Goal: Information Seeking & Learning: Check status

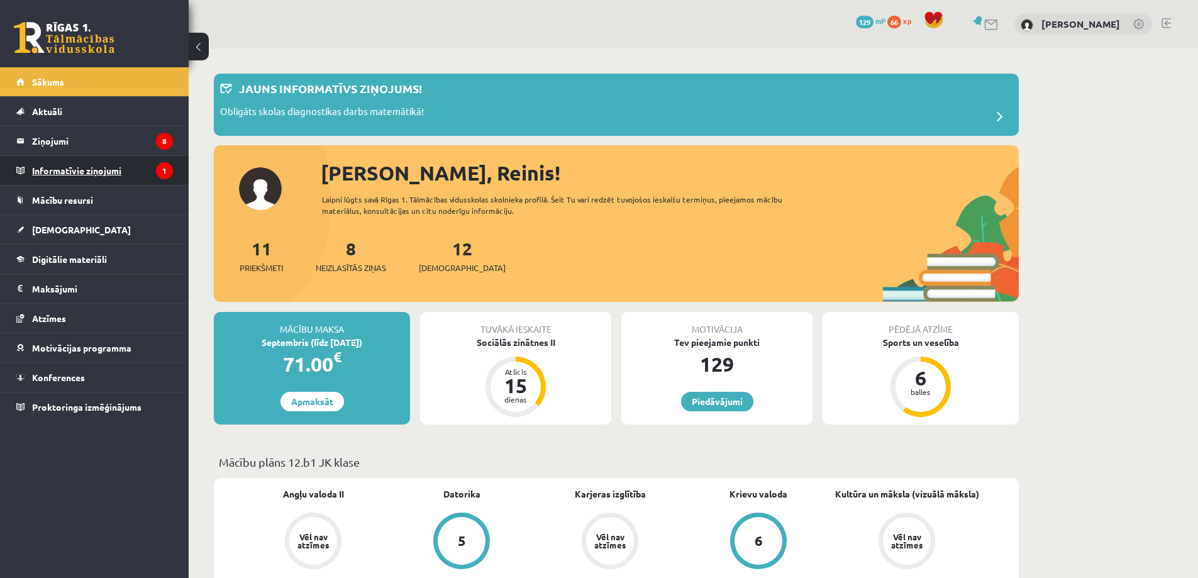
click at [34, 169] on legend "Informatīvie ziņojumi 1" at bounding box center [102, 170] width 141 height 29
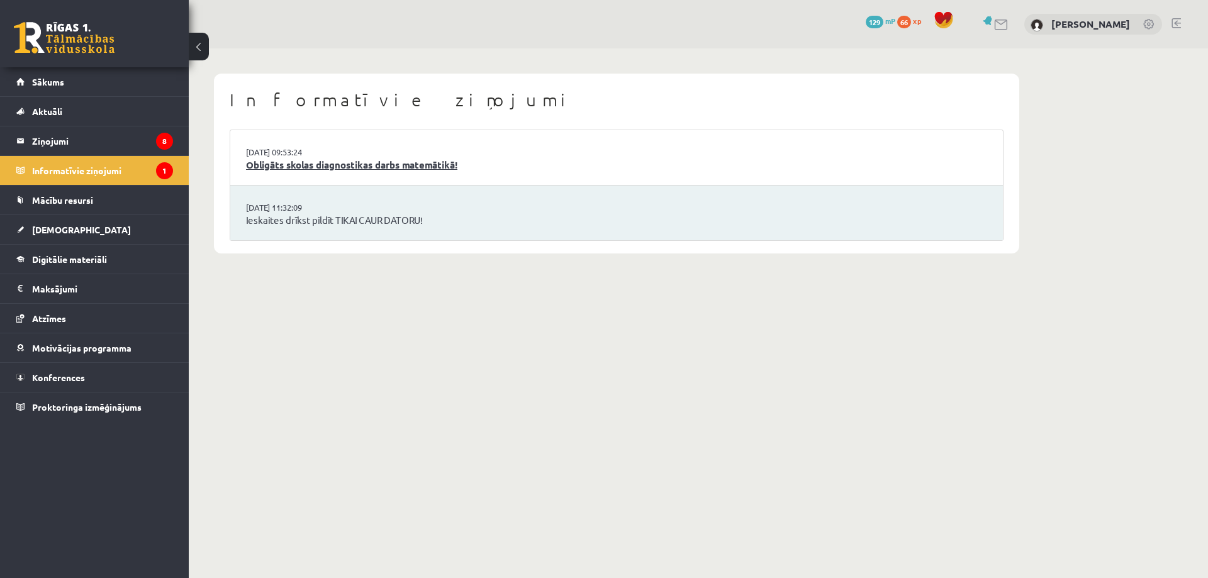
click at [337, 168] on link "Obligāts skolas diagnostikas darbs matemātikā!" at bounding box center [616, 165] width 741 height 14
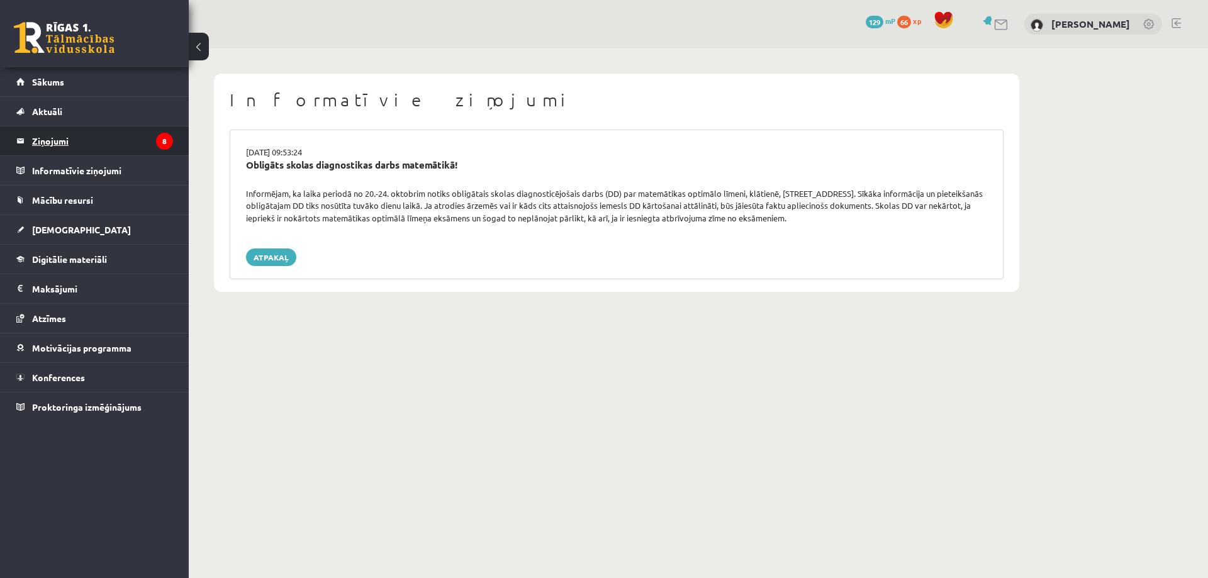
click at [87, 131] on legend "Ziņojumi 8" at bounding box center [102, 140] width 141 height 29
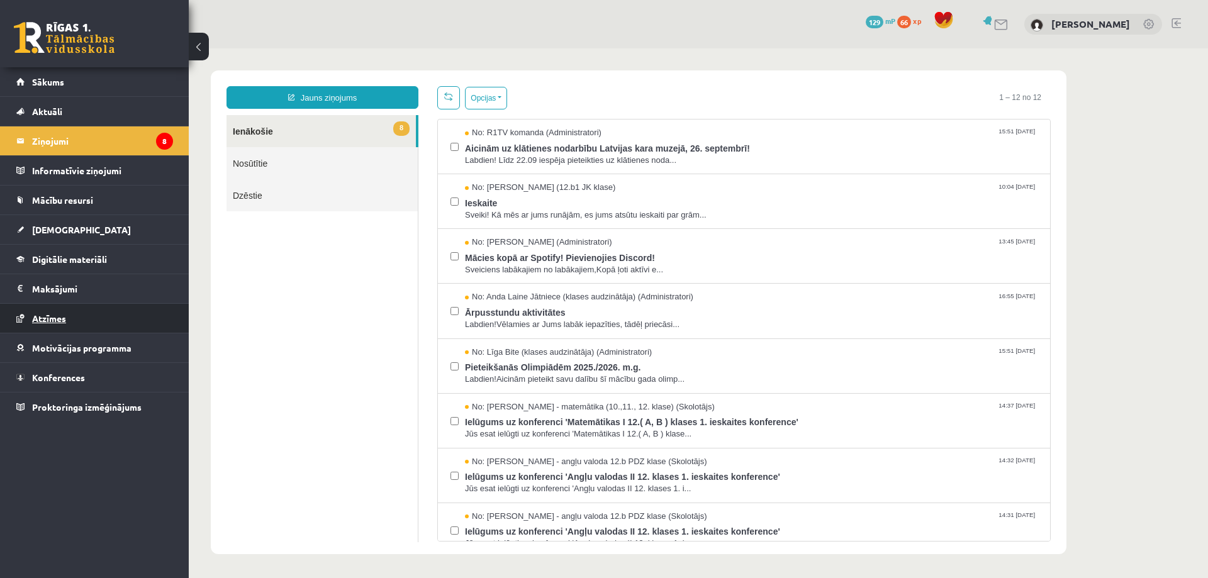
click at [48, 319] on span "Atzīmes" at bounding box center [49, 318] width 34 height 11
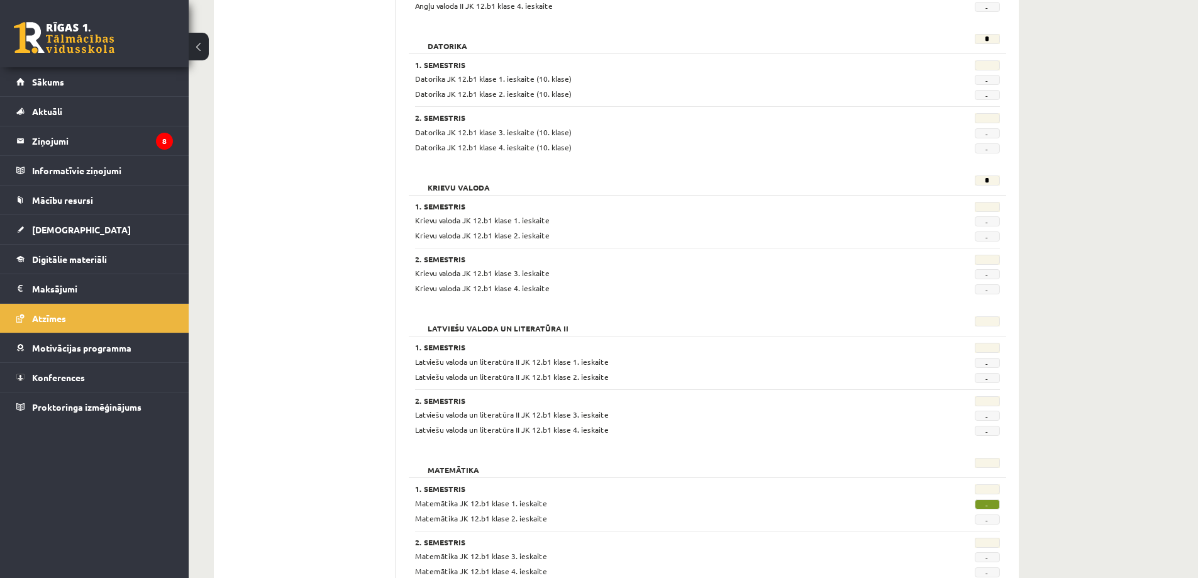
scroll to position [440, 0]
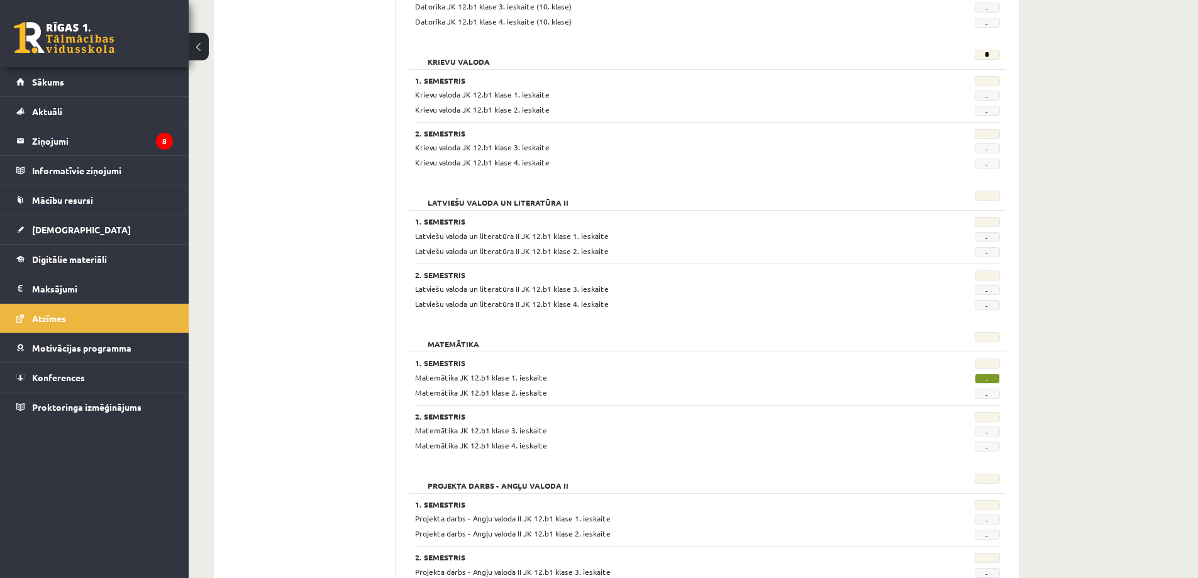
click at [510, 392] on span "Matemātika JK 12.b1 klase 2. ieskaite" at bounding box center [481, 393] width 132 height 10
click at [994, 379] on span "-" at bounding box center [987, 379] width 25 height 10
click at [52, 237] on link "[DEMOGRAPHIC_DATA]" at bounding box center [94, 229] width 157 height 29
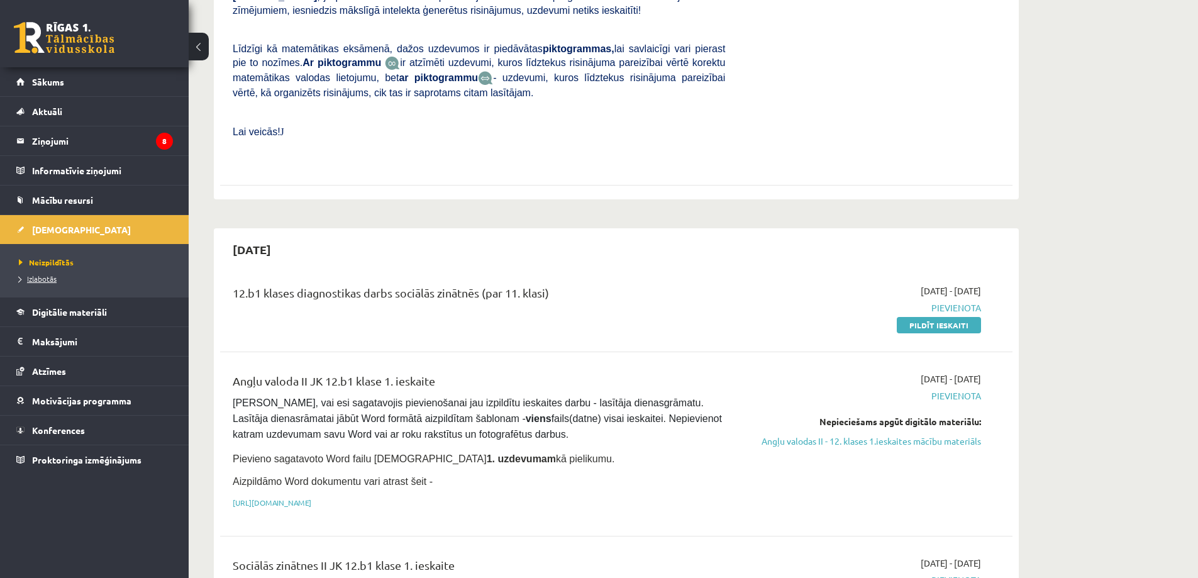
click at [57, 279] on link "Izlabotās" at bounding box center [97, 278] width 157 height 11
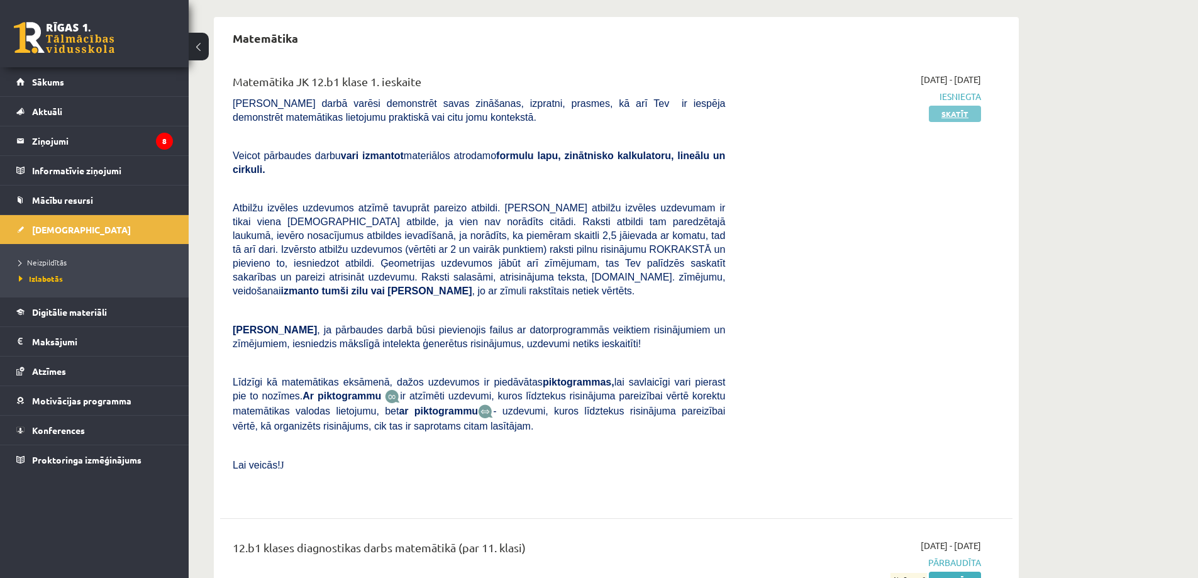
click at [946, 116] on link "Skatīt" at bounding box center [955, 114] width 52 height 16
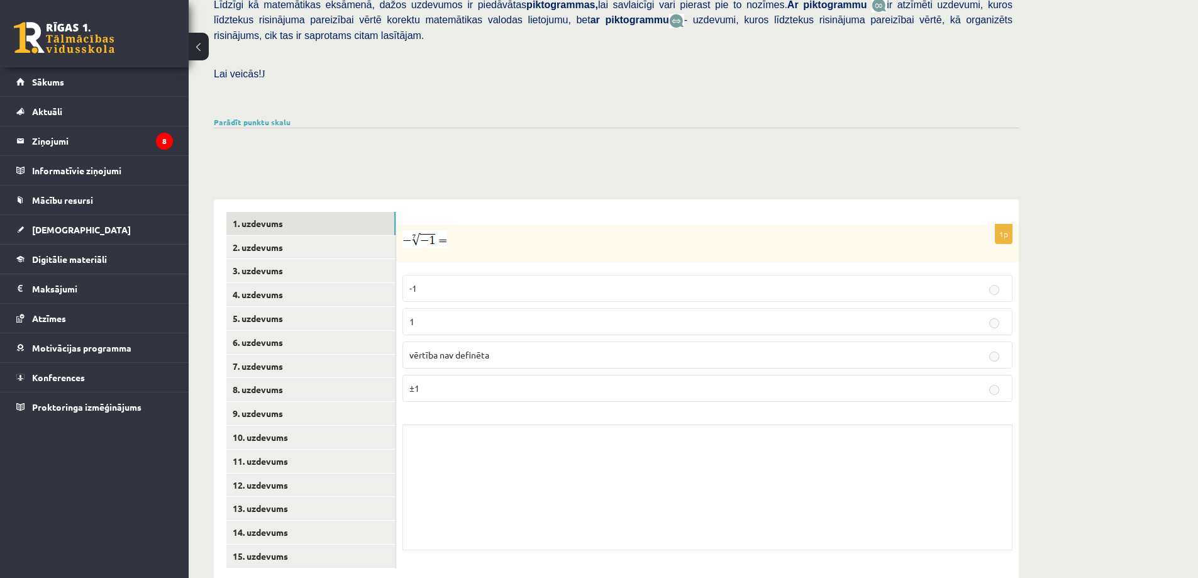
scroll to position [194, 0]
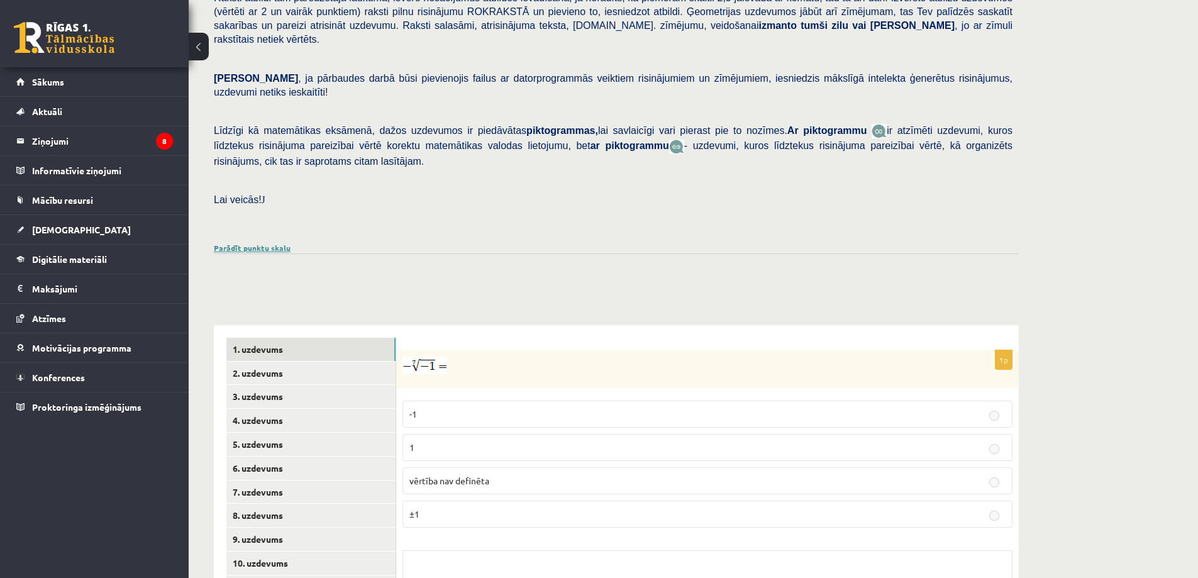
click at [254, 243] on link "Parādīt punktu skalu" at bounding box center [252, 248] width 77 height 10
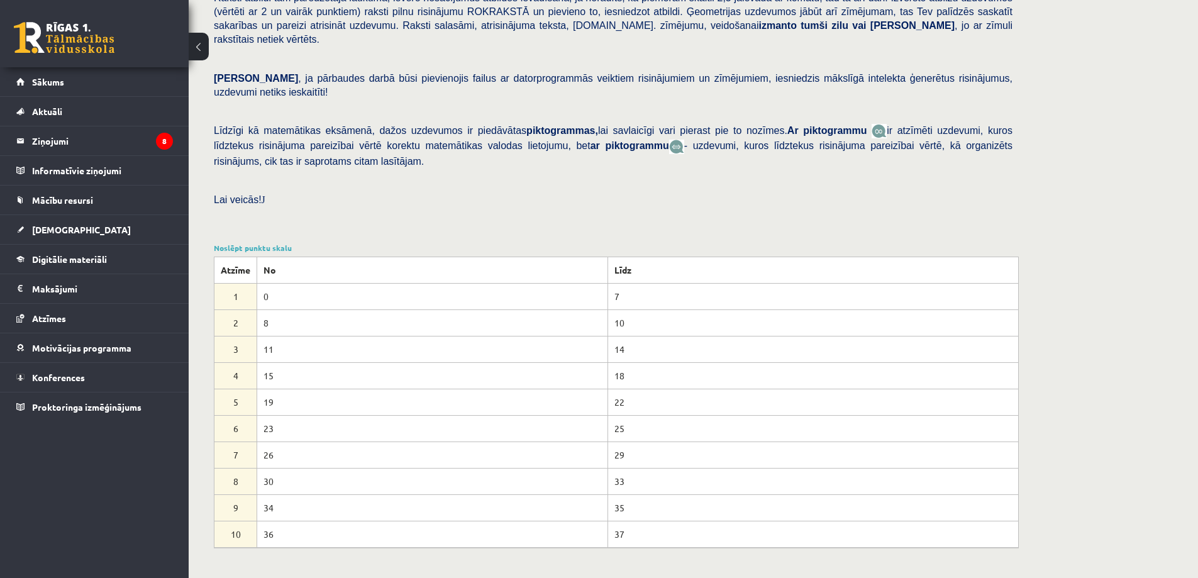
click at [255, 242] on div "Noslēpt punktu skalu Atzīme No Līdz 1 0 7 2 8 10 3 11 14 4 15 18 5 19 22 6 23 2…" at bounding box center [616, 395] width 805 height 306
click at [274, 243] on link "Noslēpt punktu skalu" at bounding box center [253, 248] width 78 height 10
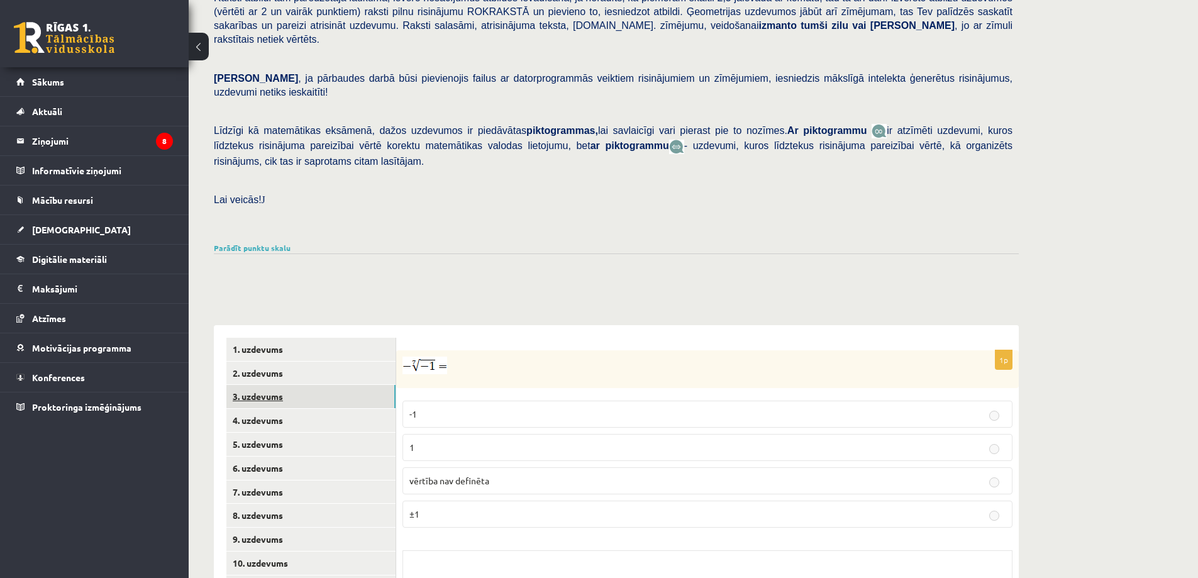
click at [250, 385] on link "3. uzdevums" at bounding box center [310, 396] width 169 height 23
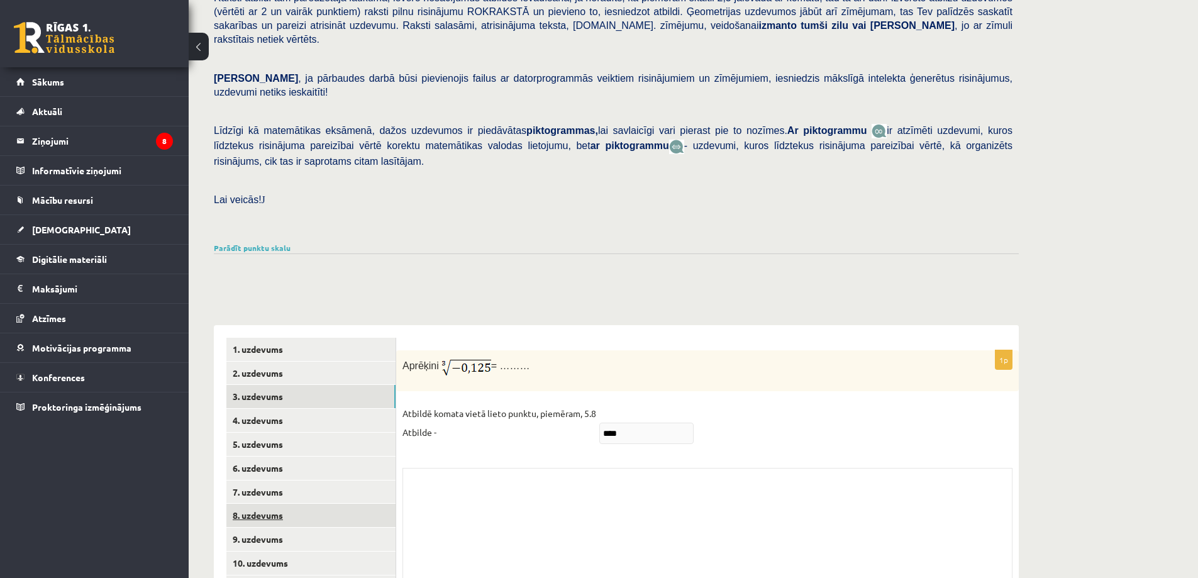
scroll to position [320, 0]
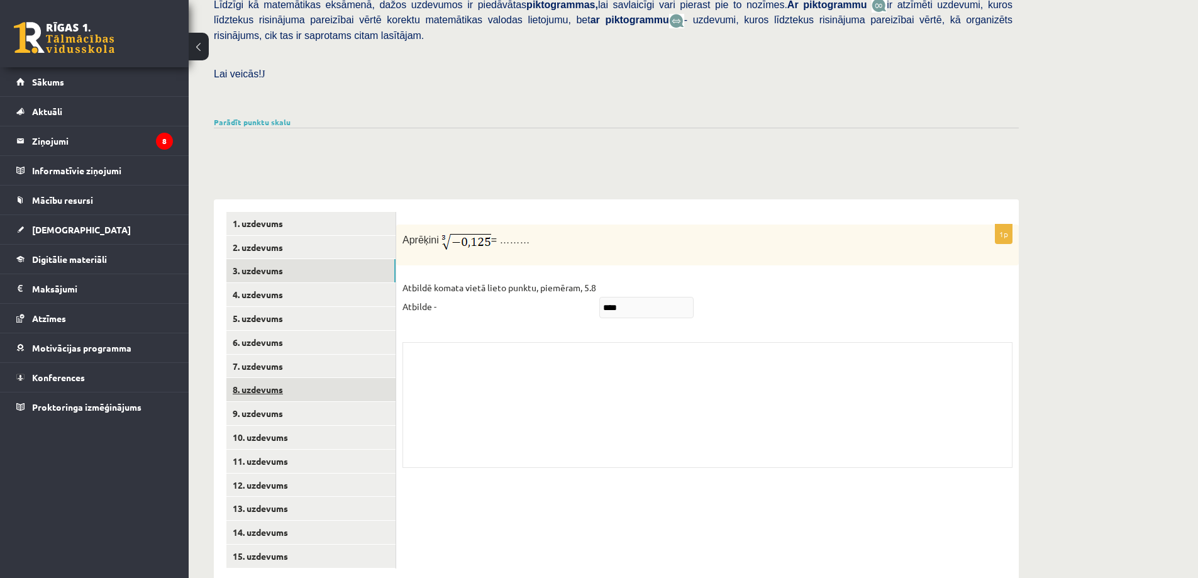
click at [254, 378] on link "8. uzdevums" at bounding box center [310, 389] width 169 height 23
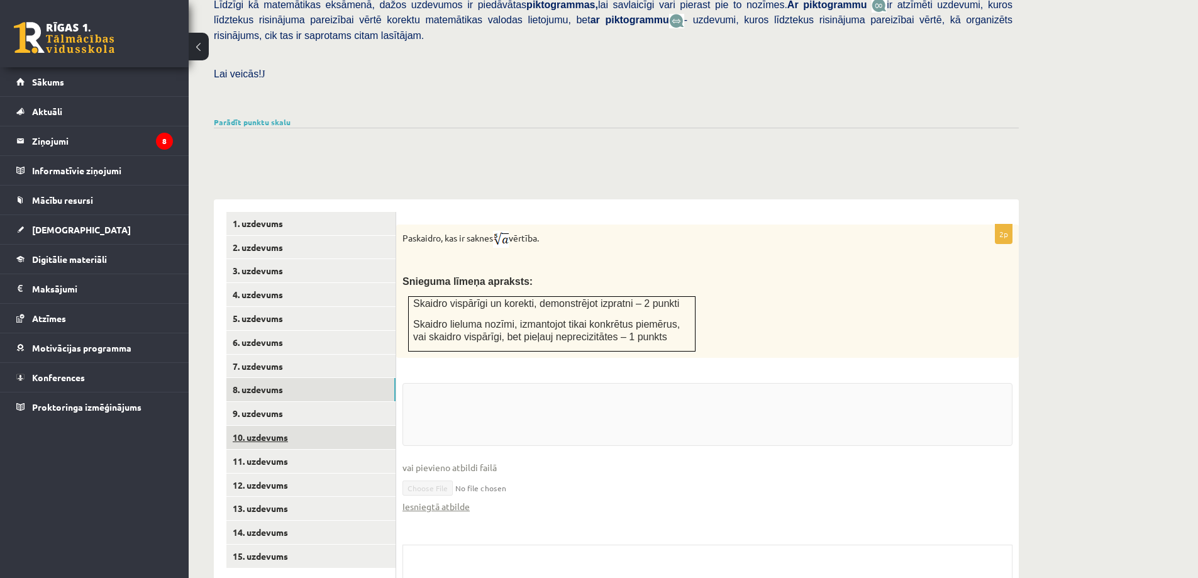
click at [271, 426] on link "10. uzdevums" at bounding box center [310, 437] width 169 height 23
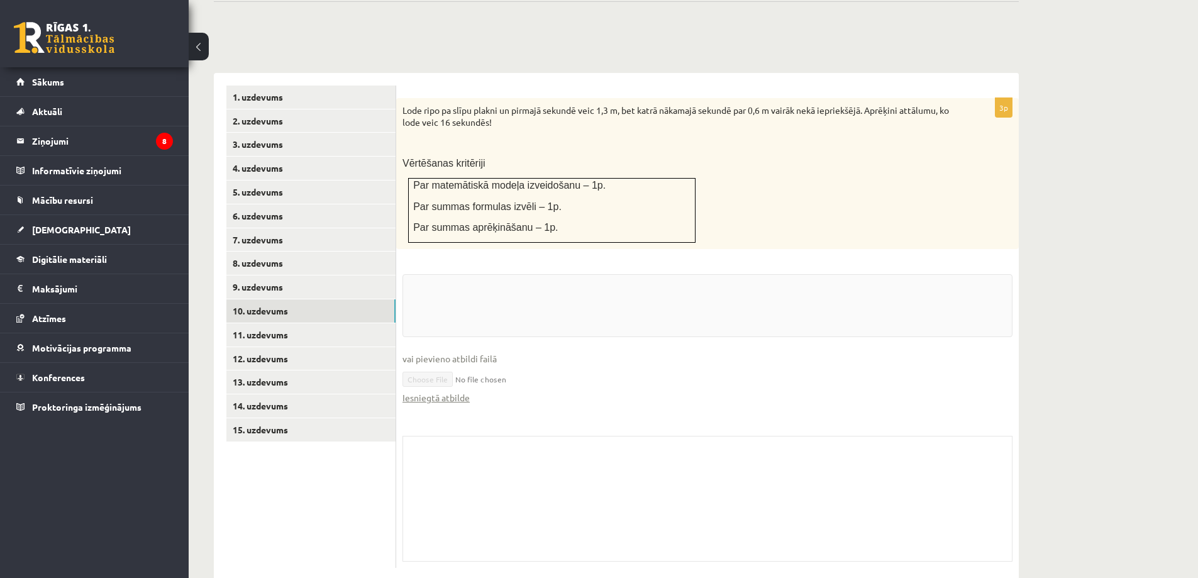
scroll to position [132, 0]
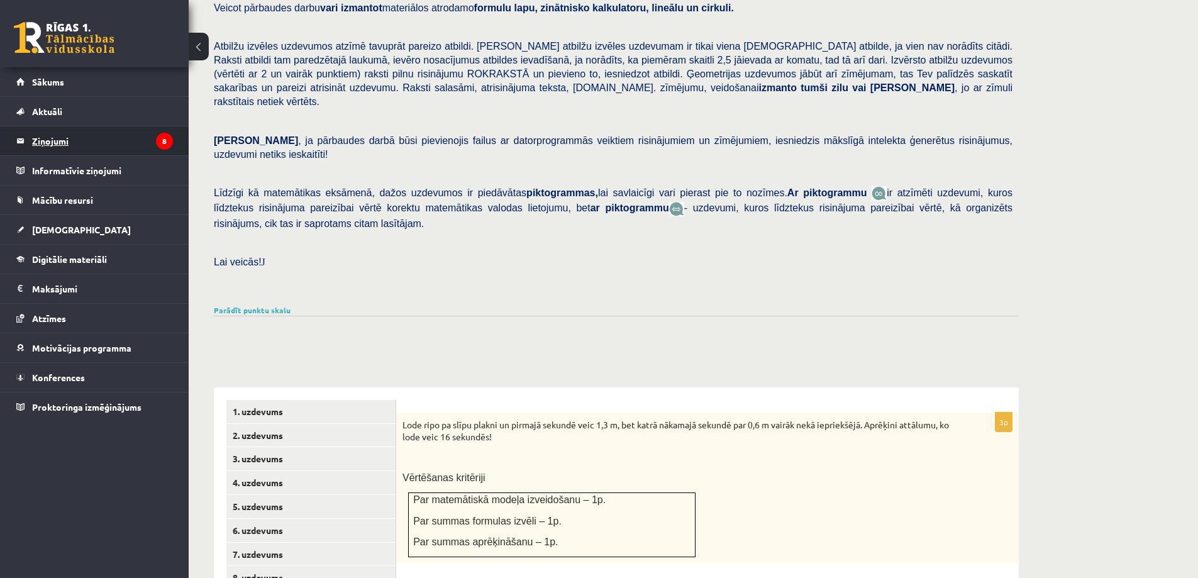
click at [84, 141] on legend "Ziņojumi 8" at bounding box center [102, 140] width 141 height 29
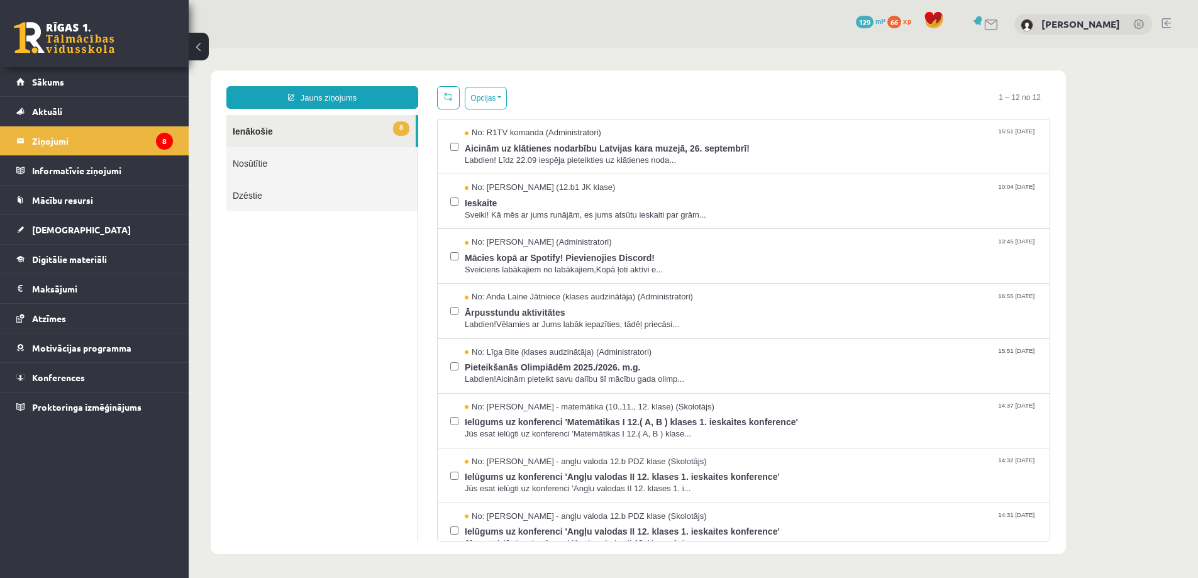
click at [332, 140] on link "8 Ienākošie" at bounding box center [320, 131] width 189 height 32
click at [489, 105] on button "Opcijas" at bounding box center [486, 98] width 42 height 23
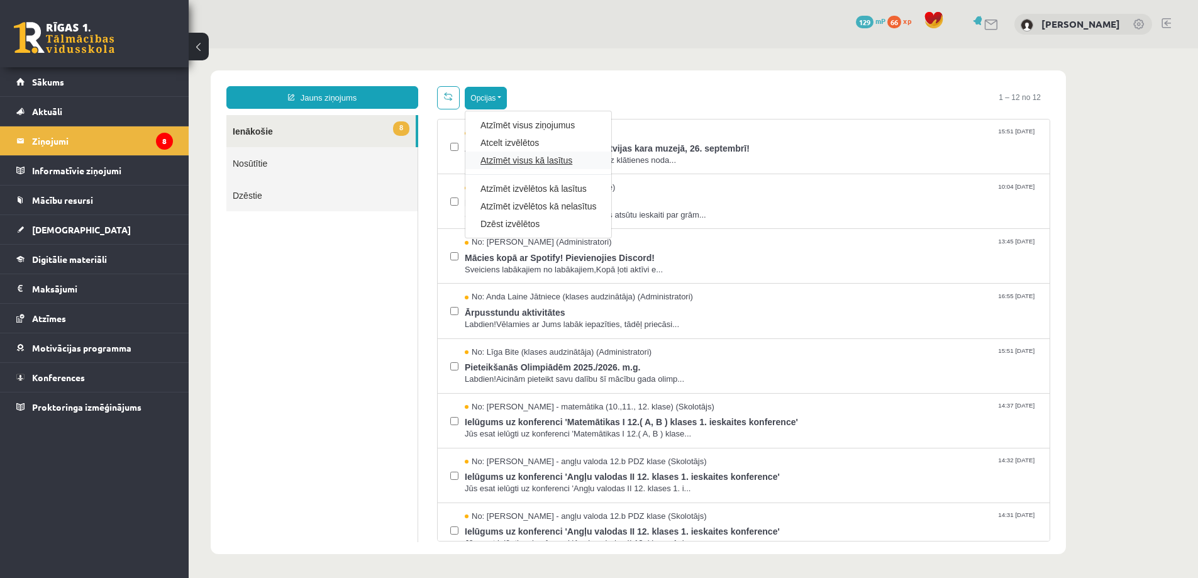
click at [496, 164] on link "Atzīmēt visus kā lasītus" at bounding box center [539, 160] width 116 height 13
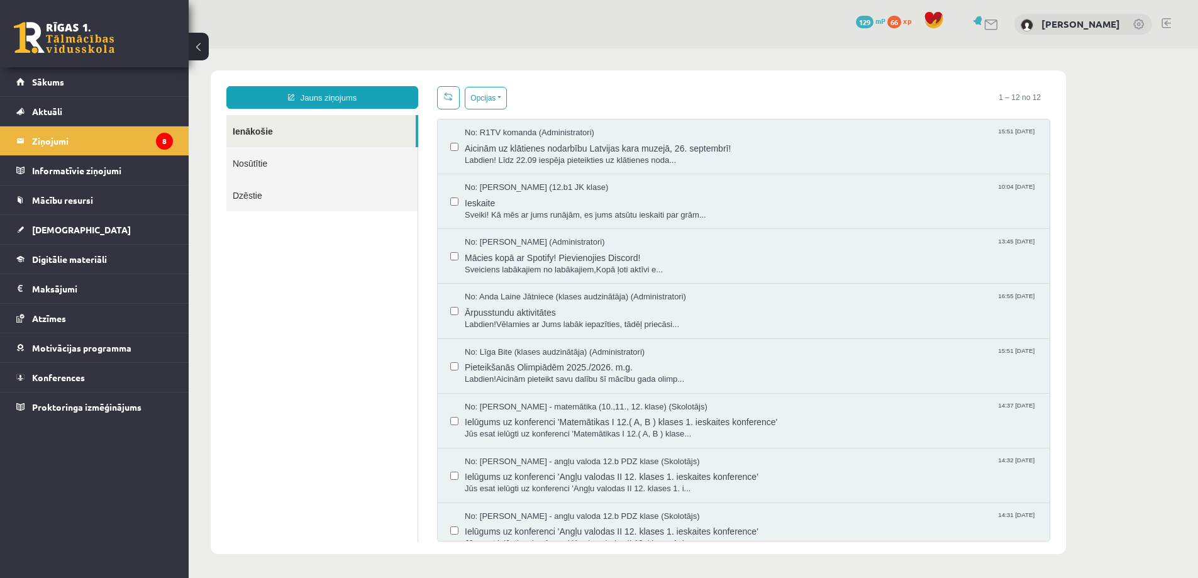
click at [535, 91] on div "Opcijas Atzīmēt visus ziņojumus Atcelt izvēlētos Atzīmēt visus kā lasītus Atzīm…" at bounding box center [743, 97] width 613 height 23
